Goal: Understand process/instructions: Learn how to perform a task or action

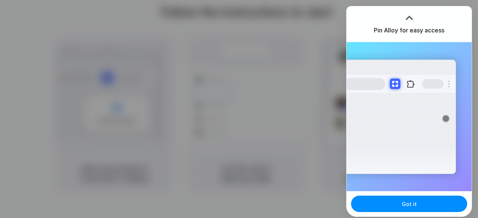
click at [408, 17] on div at bounding box center [408, 17] width 11 height 11
click at [409, 16] on div at bounding box center [408, 17] width 11 height 11
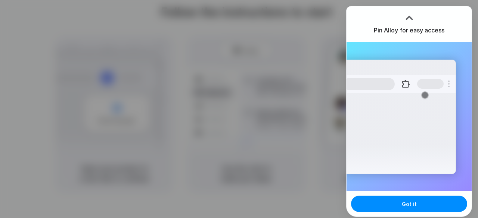
click at [410, 213] on div "Got it" at bounding box center [408, 203] width 125 height 25
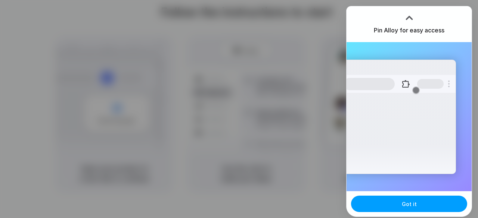
click at [409, 209] on button "Got it" at bounding box center [409, 204] width 116 height 16
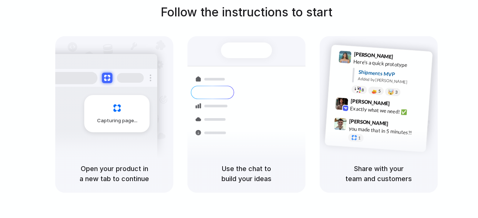
click at [230, 71] on div "Shipments" at bounding box center [207, 118] width 54 height 104
click at [384, 97] on div "[PERSON_NAME] 9:41 AM Here's a quick prototype Shipments MVP Added by [PERSON_N…" at bounding box center [380, 74] width 104 height 54
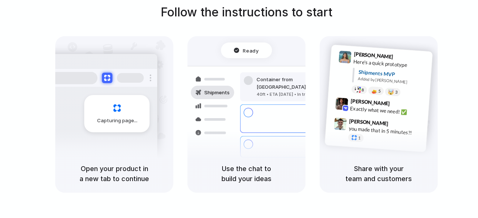
click at [261, 171] on h5 "Use the chat to build your ideas" at bounding box center [246, 174] width 100 height 20
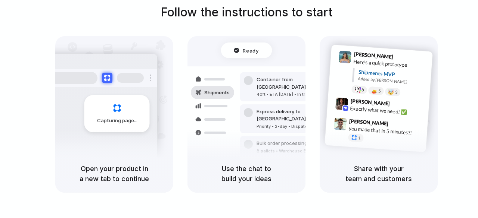
click at [261, 171] on h5 "Use the chat to build your ideas" at bounding box center [246, 174] width 100 height 20
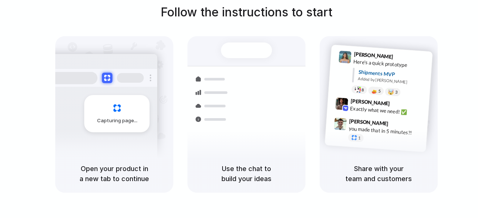
click at [205, 14] on h1 "Follow the instructions to start" at bounding box center [246, 12] width 172 height 18
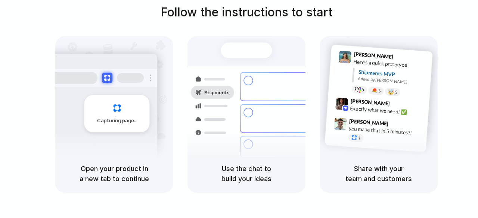
click at [25, 71] on div "Follow the instructions to start Capturing page Open your product in a new tab …" at bounding box center [246, 98] width 478 height 190
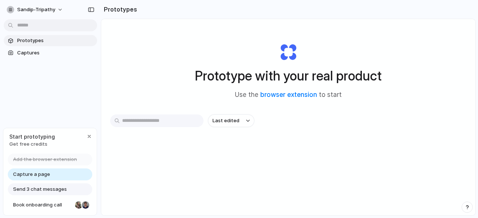
click at [141, 117] on input "text" at bounding box center [156, 121] width 93 height 13
click at [151, 93] on div "Prototype with your real product Use the browser extension to start" at bounding box center [288, 68] width 299 height 81
click at [156, 120] on input "text" at bounding box center [156, 121] width 93 height 13
click at [239, 124] on button "Last edited" at bounding box center [231, 121] width 46 height 13
click at [239, 124] on div "Last edited Last created Alphabetical" at bounding box center [239, 109] width 478 height 218
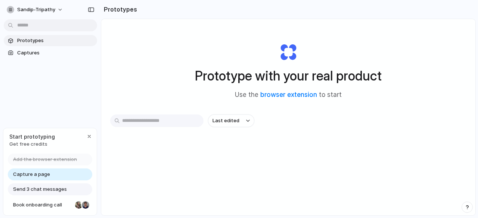
click at [143, 122] on input "text" at bounding box center [156, 121] width 93 height 13
click at [30, 103] on div "Prototypes Captures" at bounding box center [50, 78] width 101 height 156
click at [57, 8] on button "sandip-tripathy" at bounding box center [35, 10] width 63 height 12
click at [57, 8] on div "Settings Invite members Change theme Sign out" at bounding box center [239, 109] width 478 height 218
drag, startPoint x: 195, startPoint y: 74, endPoint x: 352, endPoint y: 79, distance: 157.6
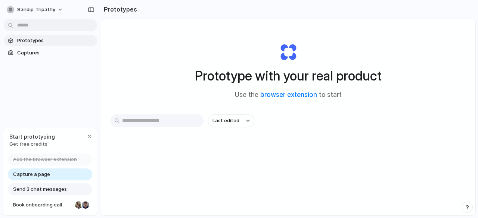
click at [352, 79] on h1 "Prototype with your real product" at bounding box center [288, 76] width 187 height 20
click at [140, 121] on input "text" at bounding box center [156, 121] width 93 height 13
click at [56, 10] on button "sandip-tripathy" at bounding box center [35, 10] width 63 height 12
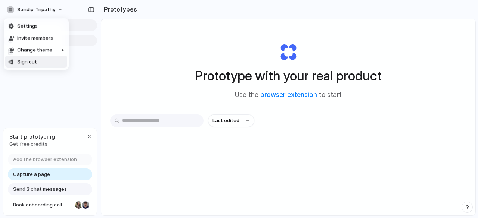
click at [34, 105] on div "Settings Invite members Change theme Sign out" at bounding box center [239, 109] width 478 height 218
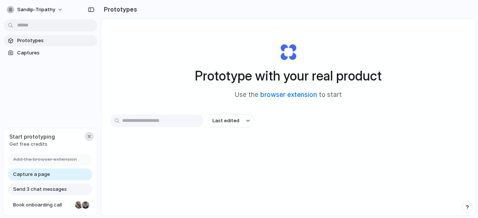
click at [90, 137] on div "button" at bounding box center [89, 137] width 6 height 6
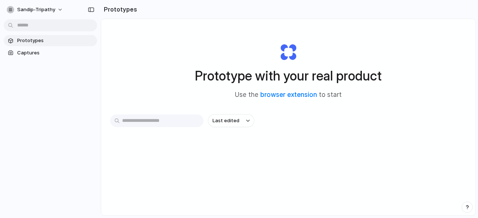
click at [157, 119] on input "text" at bounding box center [156, 121] width 93 height 13
type input "*"
click at [298, 95] on link "browser extension" at bounding box center [288, 94] width 57 height 7
click at [59, 10] on button "sandip-tripathy" at bounding box center [35, 10] width 63 height 12
click at [89, 9] on div "Settings Invite members Change theme Sign out" at bounding box center [239, 109] width 478 height 218
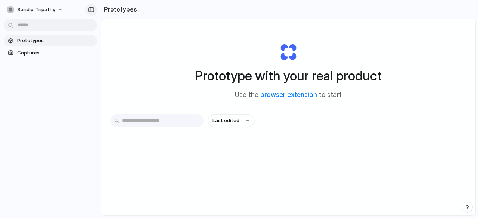
click at [93, 11] on div "button" at bounding box center [91, 9] width 7 height 5
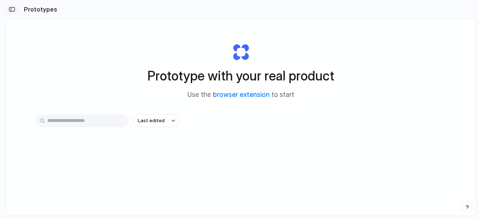
click at [12, 10] on div "button" at bounding box center [12, 9] width 7 height 5
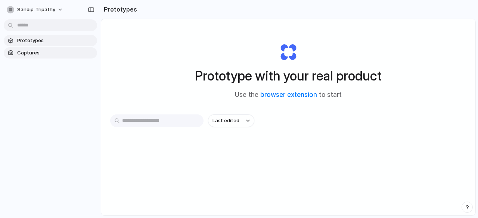
click at [26, 52] on span "Captures" at bounding box center [55, 52] width 77 height 7
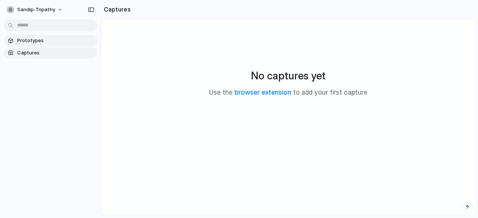
click at [30, 41] on span "Prototypes" at bounding box center [55, 40] width 77 height 7
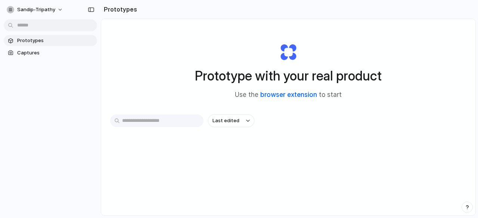
click at [283, 93] on link "browser extension" at bounding box center [288, 94] width 57 height 7
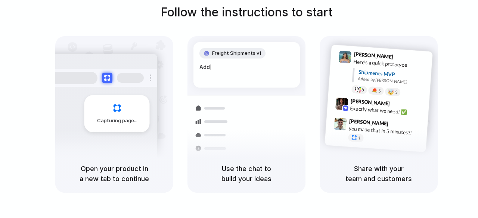
click at [371, 9] on div "Follow the instructions to start Capturing page Open your product in a new tab …" at bounding box center [246, 98] width 478 height 190
click at [137, 44] on div "Capturing page" at bounding box center [114, 95] width 118 height 119
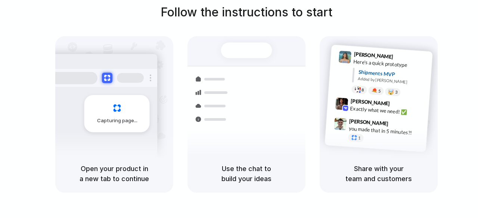
click at [120, 97] on div "Capturing page" at bounding box center [116, 113] width 65 height 37
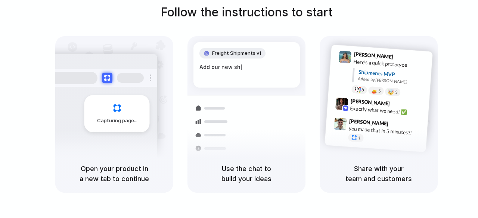
click at [124, 119] on span "Capturing page" at bounding box center [117, 120] width 41 height 7
click at [104, 75] on button at bounding box center [107, 78] width 11 height 11
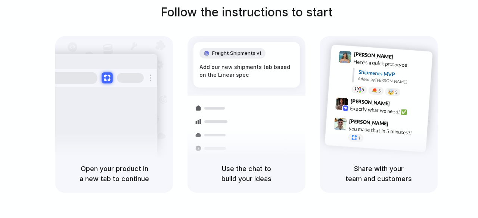
click at [108, 77] on button at bounding box center [107, 78] width 11 height 11
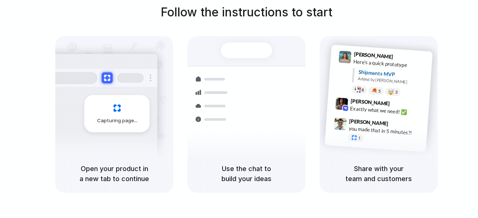
click at [108, 77] on button at bounding box center [107, 78] width 11 height 11
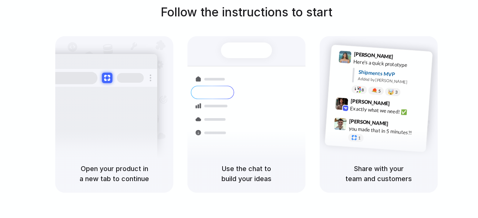
click at [250, 58] on div at bounding box center [246, 51] width 51 height 16
click at [242, 48] on div at bounding box center [246, 51] width 51 height 16
click at [245, 48] on div at bounding box center [246, 51] width 51 height 16
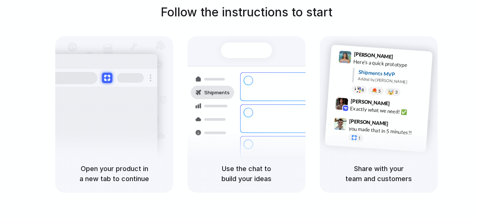
click at [399, 63] on div "Here's a quick prototype" at bounding box center [390, 64] width 75 height 13
click at [380, 97] on div "[PERSON_NAME] 9:41 AM Here's a quick prototype Shipments MVP Added by [PERSON_N…" at bounding box center [380, 74] width 104 height 54
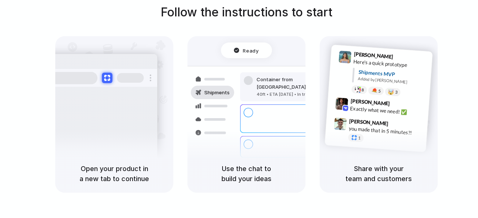
click at [150, 193] on div "Open your product in a new tab to continue" at bounding box center [114, 174] width 118 height 38
click at [93, 189] on div "Open your product in a new tab to continue" at bounding box center [114, 174] width 118 height 38
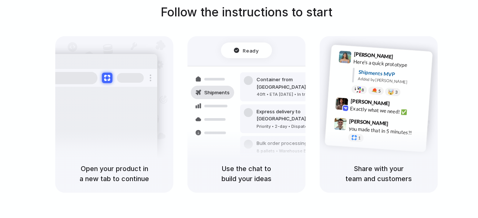
click at [93, 189] on div "Open your product in a new tab to continue" at bounding box center [114, 174] width 118 height 38
click at [99, 173] on h5 "Open your product in a new tab to continue" at bounding box center [114, 174] width 100 height 20
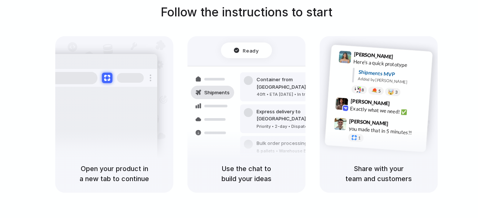
click at [165, 147] on div "Capturing page" at bounding box center [114, 95] width 118 height 119
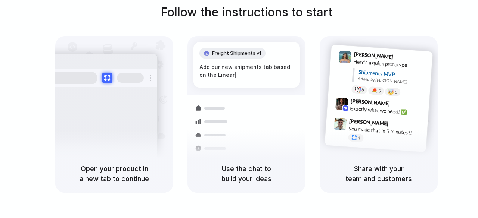
click at [226, 19] on h1 "Follow the instructions to start" at bounding box center [246, 12] width 172 height 18
click at [226, 20] on h1 "Follow the instructions to start" at bounding box center [246, 12] width 172 height 18
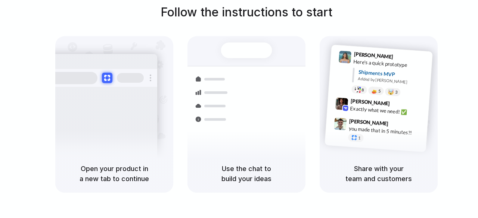
click at [231, 12] on h1 "Follow the instructions to start" at bounding box center [246, 12] width 172 height 18
click at [249, 44] on div at bounding box center [246, 51] width 51 height 16
click at [249, 45] on div at bounding box center [246, 51] width 51 height 16
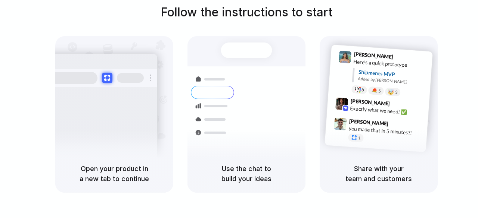
click at [248, 45] on div at bounding box center [246, 51] width 51 height 16
